Goal: Task Accomplishment & Management: Manage account settings

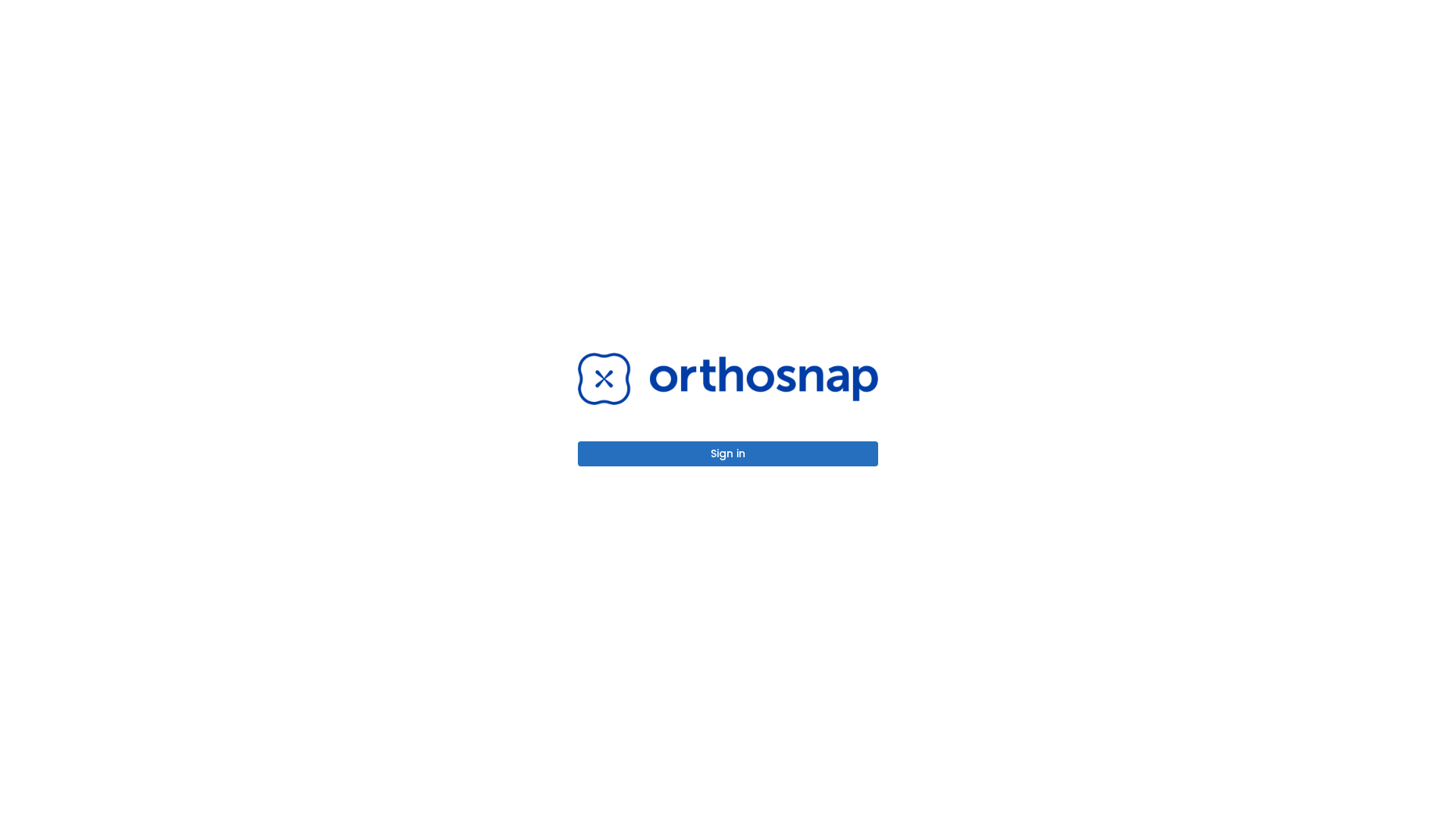
click at [728, 454] on button "Sign in" at bounding box center [728, 453] width 300 height 25
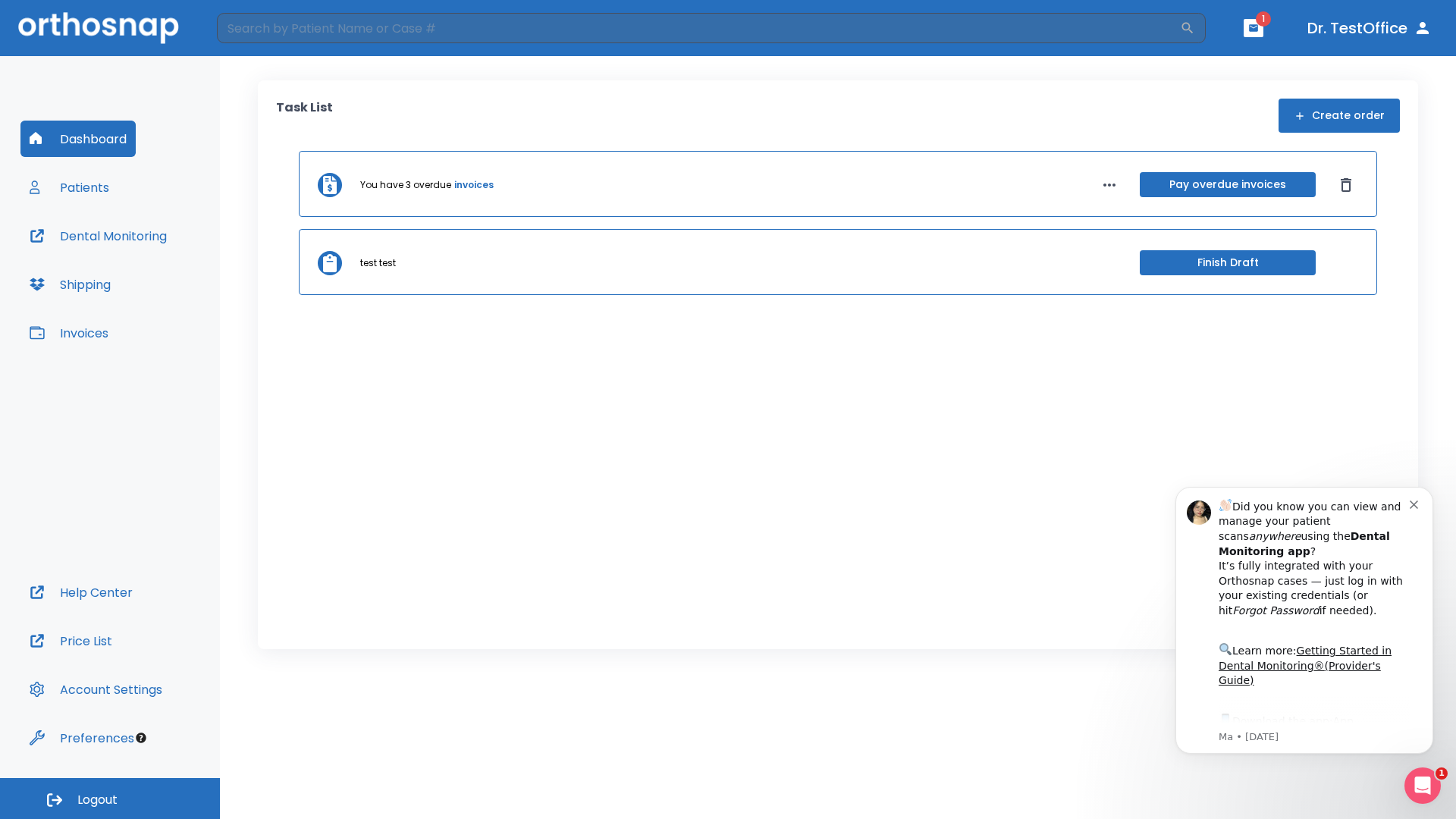
click at [109, 799] on span "Logout" at bounding box center [97, 800] width 40 height 17
